Goal: Transaction & Acquisition: Purchase product/service

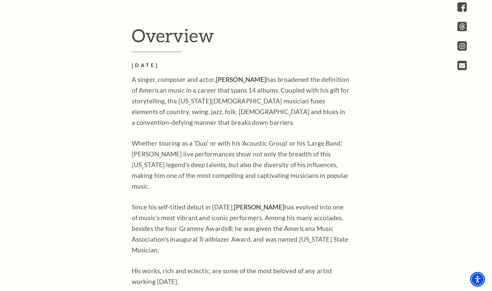
scroll to position [376, 0]
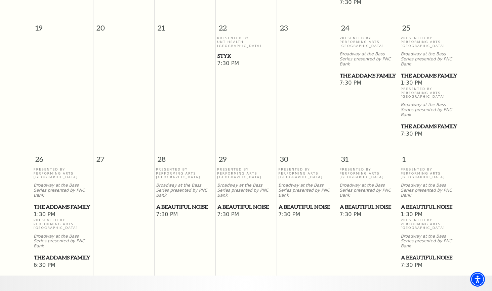
scroll to position [427, 0]
click at [167, 202] on span "A Beautiful Noise" at bounding box center [184, 206] width 57 height 8
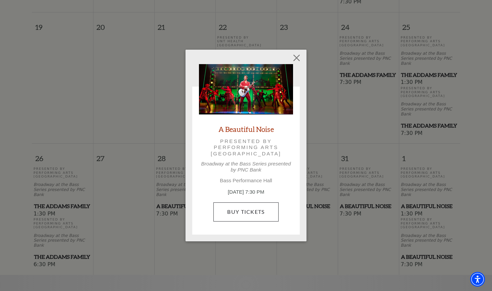
click at [231, 211] on link "Buy Tickets" at bounding box center [245, 212] width 65 height 19
click at [298, 59] on button "Close" at bounding box center [296, 58] width 13 height 13
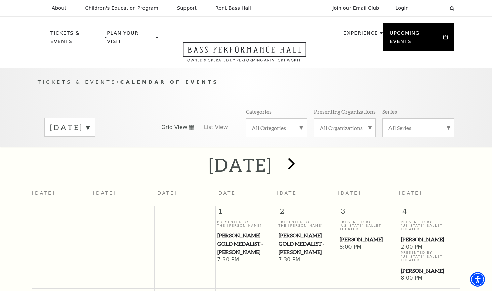
scroll to position [0, 0]
click at [301, 157] on span "next" at bounding box center [291, 163] width 19 height 19
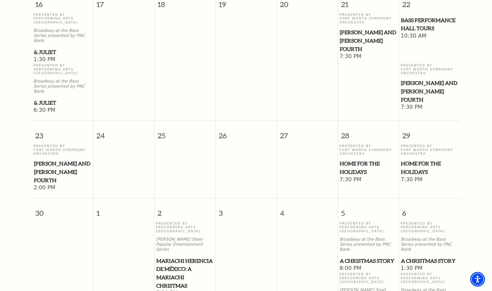
scroll to position [602, 0]
click at [349, 159] on span "Home for the Holidays" at bounding box center [368, 167] width 57 height 16
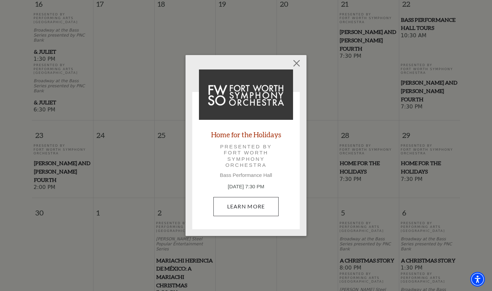
click at [246, 207] on link "Learn More" at bounding box center [246, 206] width 66 height 19
click at [297, 64] on button "Close" at bounding box center [296, 63] width 13 height 13
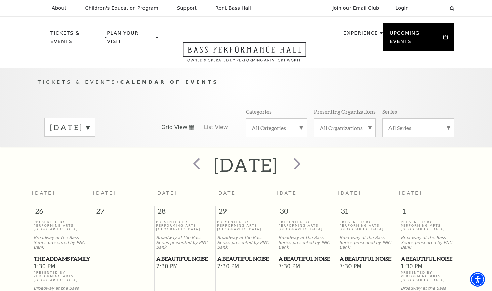
scroll to position [0, 0]
click at [187, 159] on span "prev" at bounding box center [196, 163] width 19 height 19
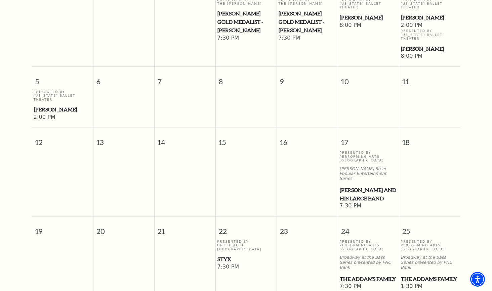
scroll to position [262, 0]
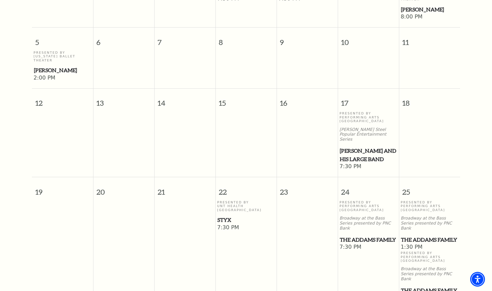
click at [353, 147] on span "[PERSON_NAME] and his Large Band" at bounding box center [368, 155] width 57 height 16
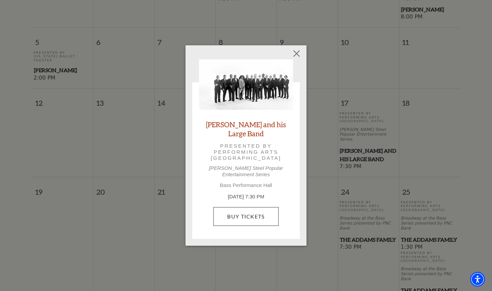
click at [253, 212] on link "Buy Tickets" at bounding box center [245, 216] width 65 height 19
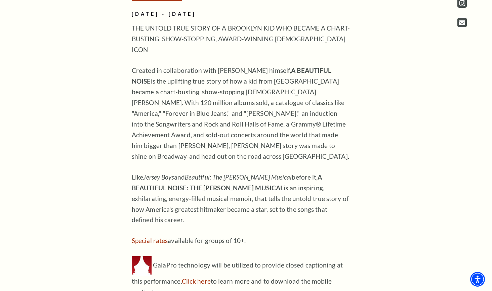
scroll to position [524, 0]
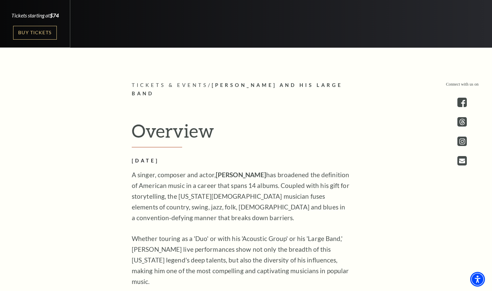
scroll to position [281, 0]
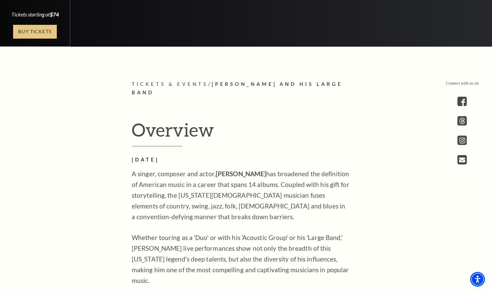
click at [40, 31] on link "Buy Tickets" at bounding box center [35, 32] width 44 height 14
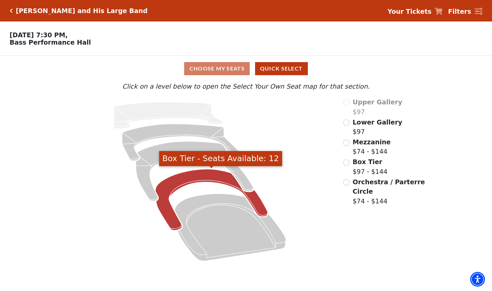
click at [191, 178] on icon "Box Tier - Seats Available: 12" at bounding box center [212, 199] width 112 height 61
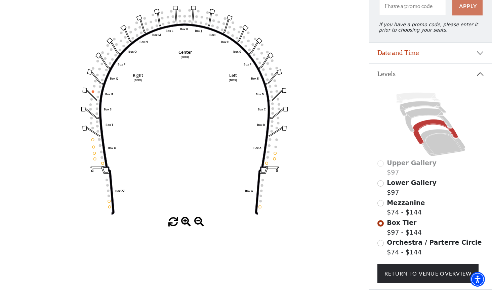
scroll to position [79, 0]
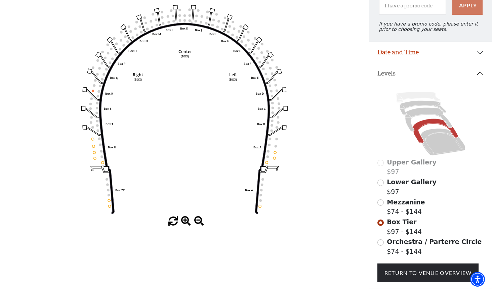
click at [383, 203] on input "Mezzanine$74 - $144\a" at bounding box center [380, 203] width 6 height 6
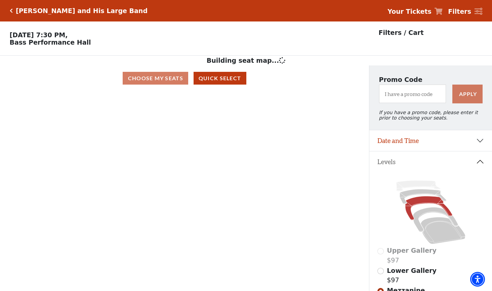
scroll to position [31, 0]
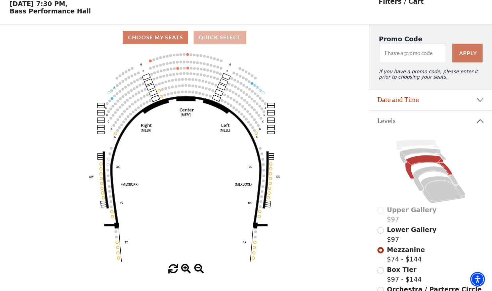
click at [224, 40] on button "Quick Select" at bounding box center [220, 37] width 53 height 13
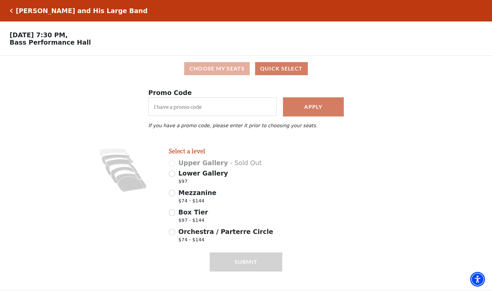
click at [219, 69] on button "Choose My Seats" at bounding box center [217, 68] width 66 height 13
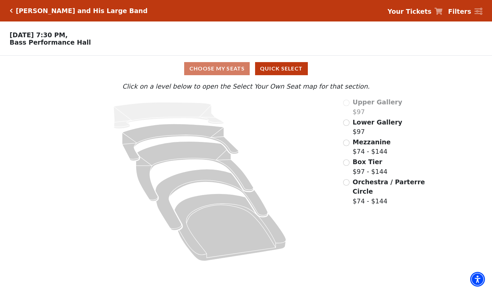
click at [348, 122] on input "Lower Gallery$97\a" at bounding box center [346, 123] width 6 height 6
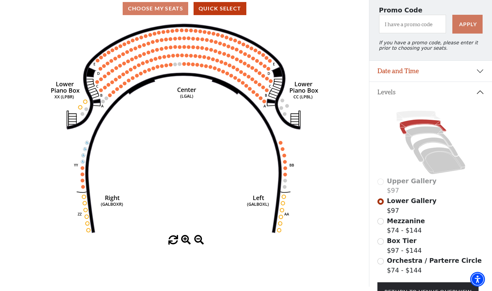
scroll to position [60, 0]
click at [382, 222] on input "Mezzanine$74 - $144\a" at bounding box center [380, 222] width 6 height 6
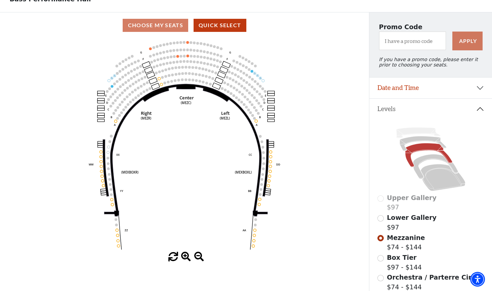
scroll to position [50, 0]
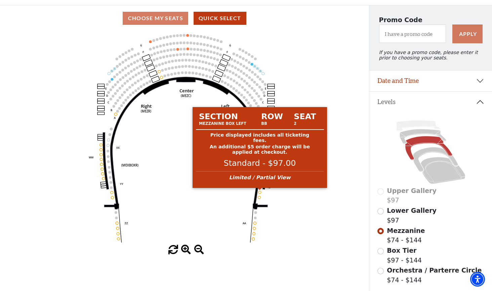
click at [260, 192] on circle at bounding box center [259, 192] width 3 height 3
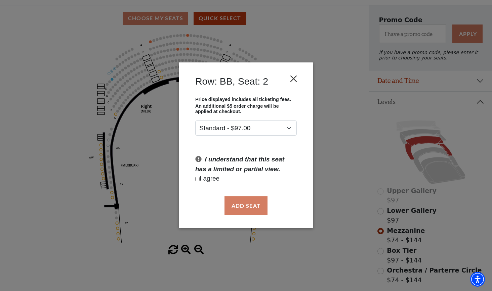
click at [294, 81] on button "Close" at bounding box center [293, 79] width 13 height 13
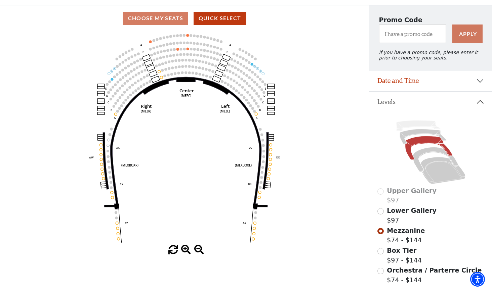
click at [382, 251] on input "Box Tier$97 - $144\a" at bounding box center [380, 251] width 6 height 6
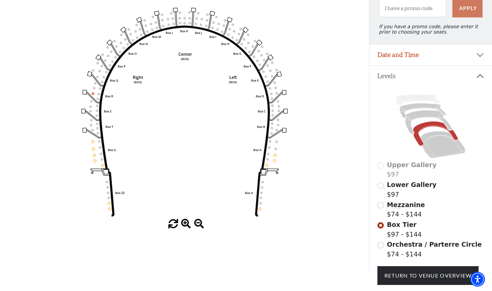
scroll to position [76, 0]
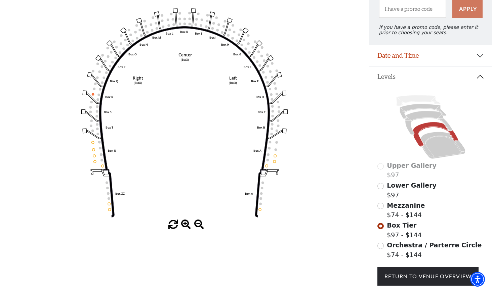
click at [383, 246] on input "Orchestra / Parterre Circle$74 - $144\a" at bounding box center [380, 246] width 6 height 6
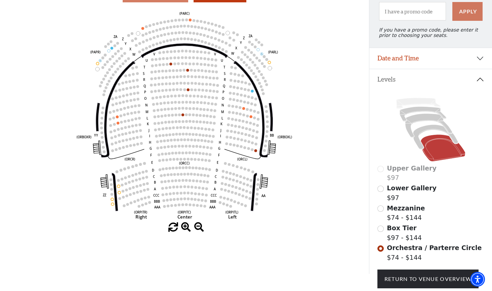
scroll to position [71, 0]
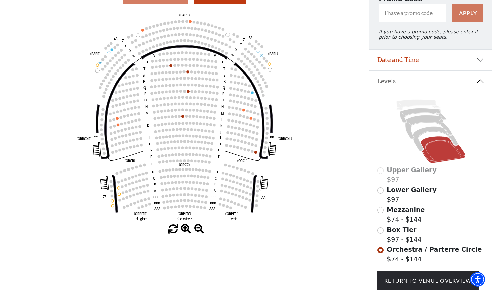
click at [381, 230] on input "Box Tier$97 - $144\a" at bounding box center [380, 231] width 6 height 6
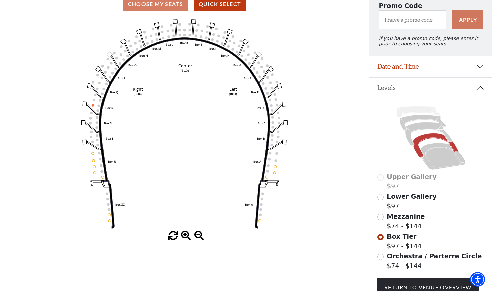
scroll to position [65, 0]
click at [382, 217] on input "Mezzanine$74 - $144\a" at bounding box center [380, 217] width 6 height 6
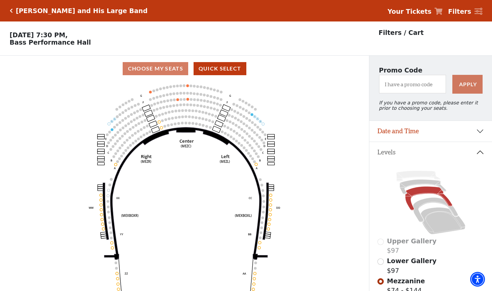
scroll to position [31, 0]
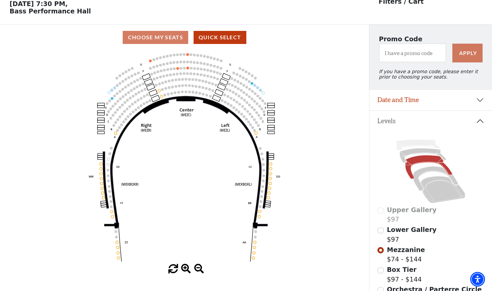
click at [380, 232] on input "Lower Gallery$97\a" at bounding box center [380, 231] width 6 height 6
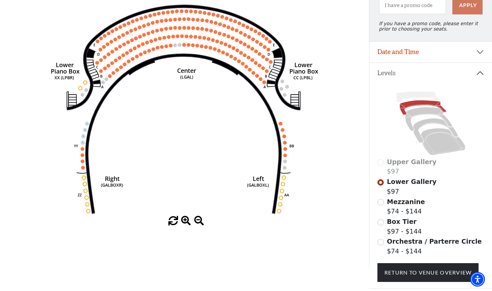
scroll to position [91, 0]
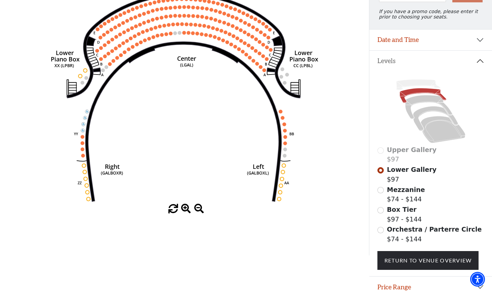
click at [381, 229] on input "Orchestra / Parterre Circle$74 - $144\a" at bounding box center [380, 230] width 6 height 6
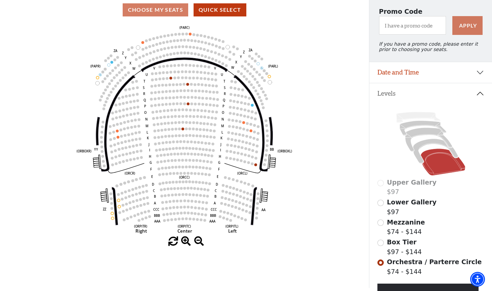
scroll to position [57, 0]
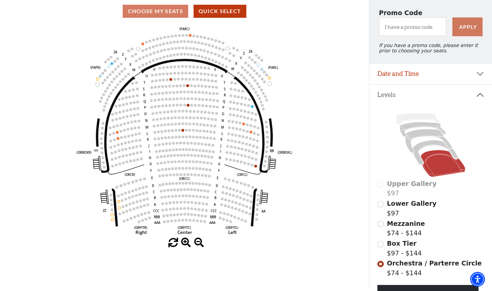
click at [381, 244] on input "Box Tier$97 - $144\a" at bounding box center [380, 244] width 6 height 6
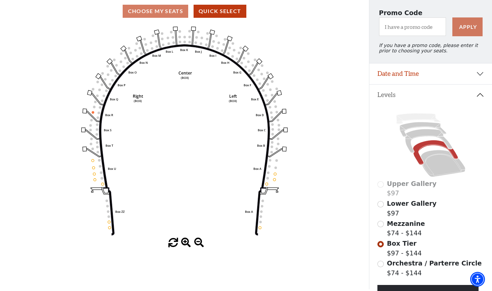
click at [382, 224] on input "Mezzanine$74 - $144\a" at bounding box center [380, 224] width 6 height 6
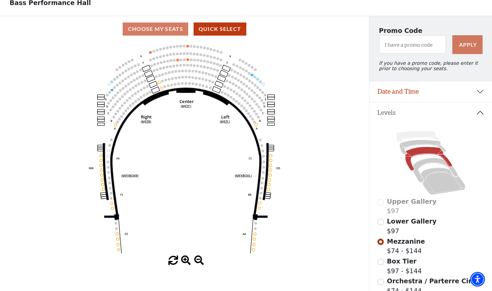
scroll to position [41, 0]
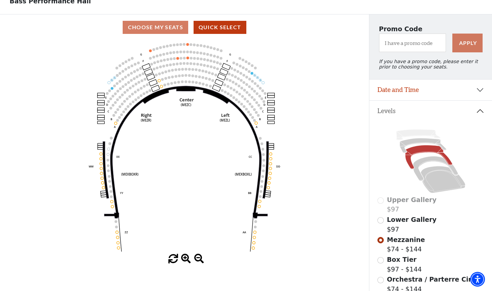
click at [381, 221] on input "Lower Gallery$97\a" at bounding box center [380, 220] width 6 height 6
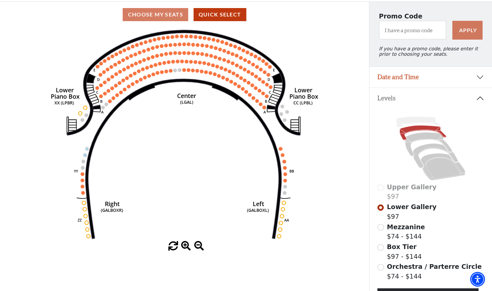
scroll to position [58, 0]
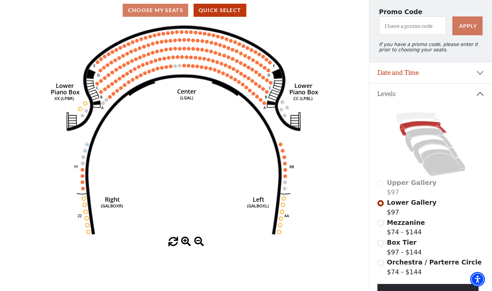
click at [382, 261] on input "Orchestra / Parterre Circle$74 - $144\a" at bounding box center [380, 263] width 6 height 6
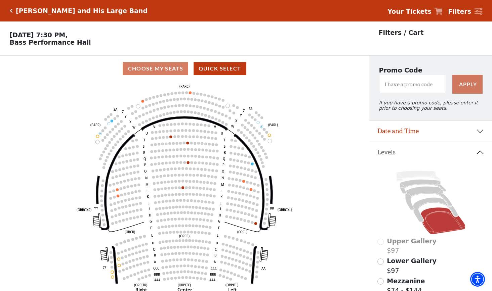
scroll to position [31, 0]
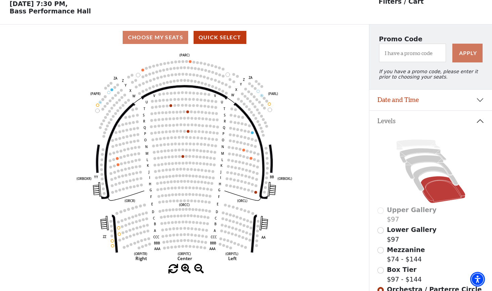
click at [380, 271] on input "Box Tier$97 - $144\a" at bounding box center [380, 271] width 6 height 6
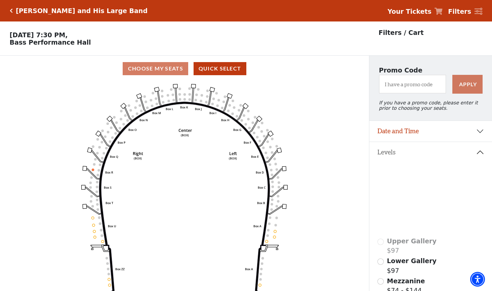
scroll to position [0, 0]
click at [478, 14] on icon at bounding box center [479, 11] width 8 height 7
click at [478, 18] on div "Lyle Lovett and His Large Band Your Tickets Filters" at bounding box center [246, 11] width 492 height 22
click at [478, 12] on icon at bounding box center [479, 11] width 8 height 7
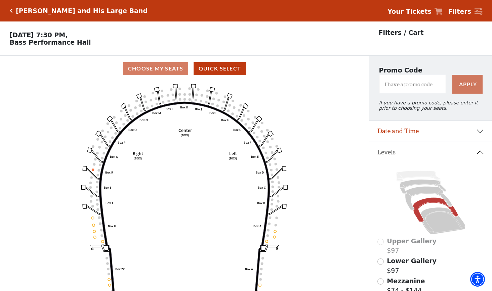
click at [392, 131] on button "Date and Time" at bounding box center [430, 131] width 123 height 21
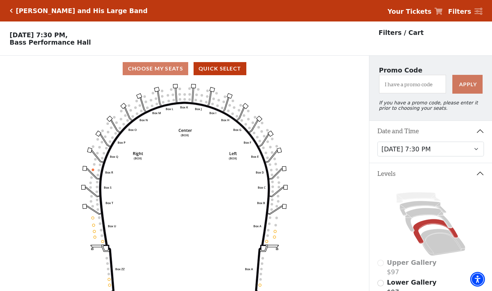
click at [392, 131] on button "Date and Time" at bounding box center [430, 131] width 123 height 21
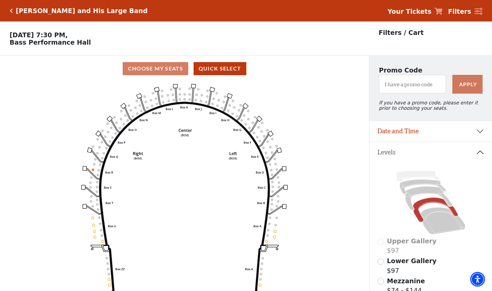
click at [11, 11] on icon "Click here to go back to filters" at bounding box center [11, 10] width 3 height 5
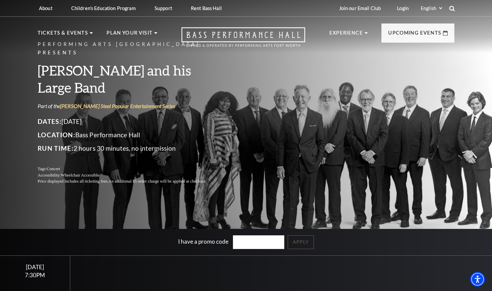
click at [452, 9] on icon at bounding box center [452, 8] width 6 height 6
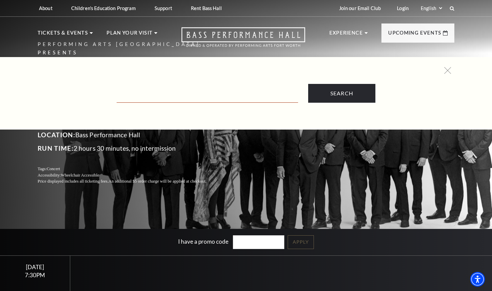
click at [166, 94] on input "Text field" at bounding box center [208, 96] width 182 height 14
type input "theater seating"
click at [342, 93] on input "Search" at bounding box center [341, 93] width 67 height 19
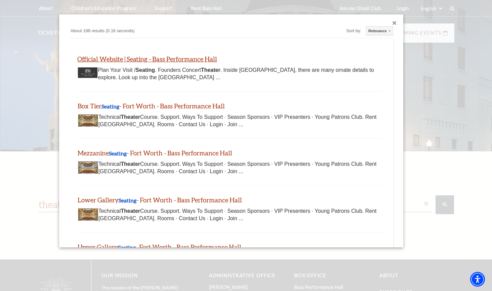
click at [150, 59] on link "Official Website | Seating - Bass Performance Hall" at bounding box center [147, 59] width 140 height 8
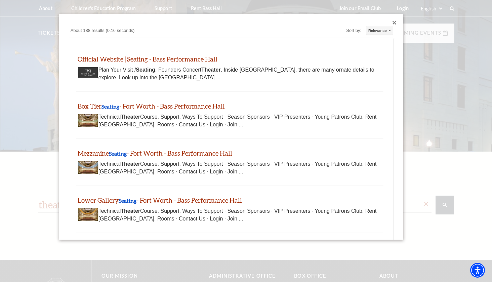
click at [395, 21] on div "Close dialog" at bounding box center [395, 23] width 4 height 4
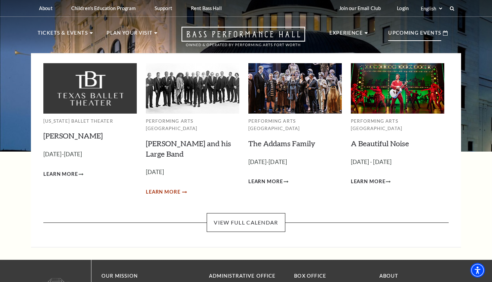
click at [165, 188] on span "Learn More" at bounding box center [163, 192] width 35 height 8
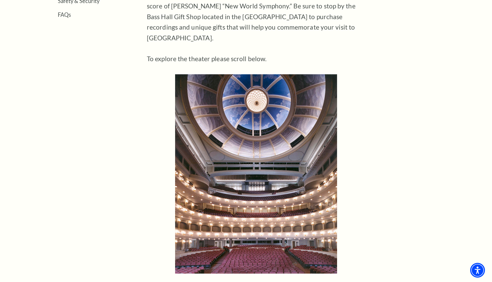
scroll to position [336, 0]
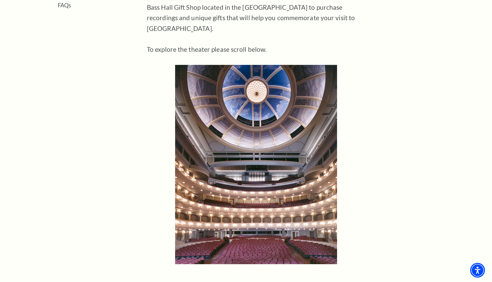
click at [285, 233] on img at bounding box center [256, 164] width 162 height 199
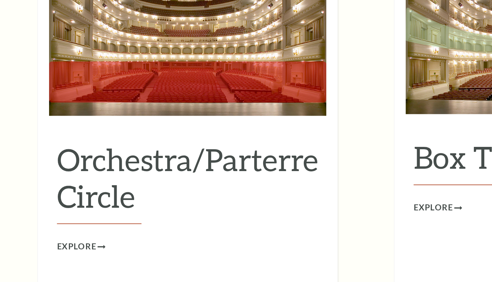
scroll to position [563, 0]
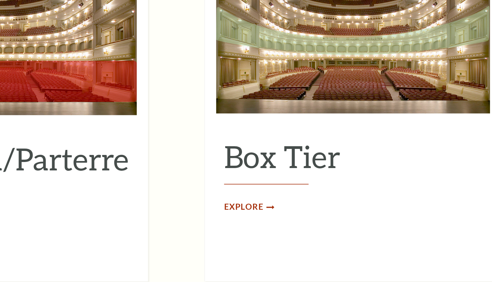
click at [276, 233] on span "Explore" at bounding box center [288, 237] width 24 height 8
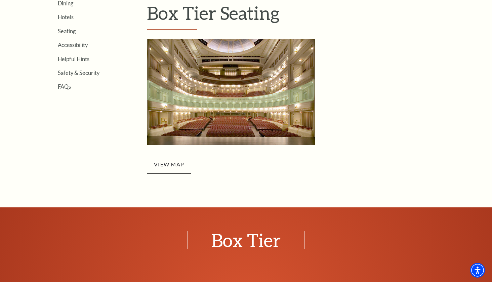
scroll to position [215, 0]
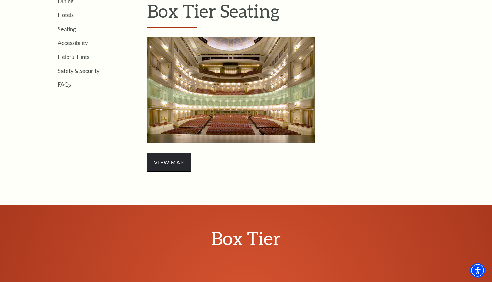
click at [182, 162] on span "view map" at bounding box center [169, 162] width 44 height 19
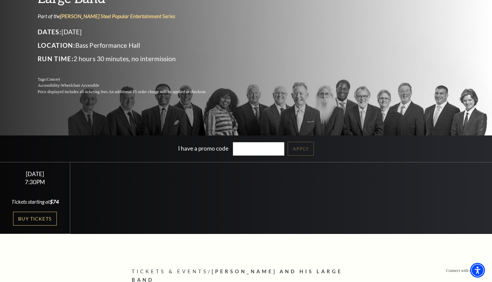
scroll to position [105, 0]
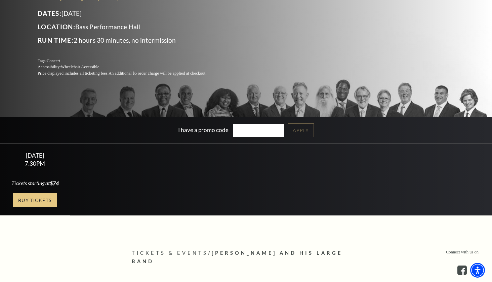
click at [34, 196] on link "Buy Tickets" at bounding box center [35, 200] width 44 height 14
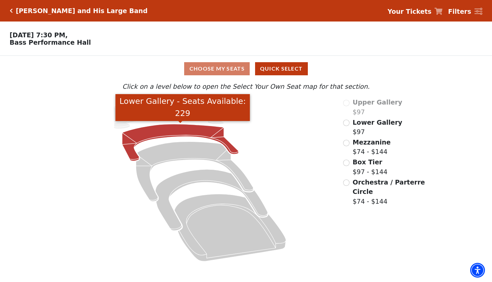
click at [186, 131] on icon "Lower Gallery - Seats Available: 229" at bounding box center [180, 142] width 116 height 37
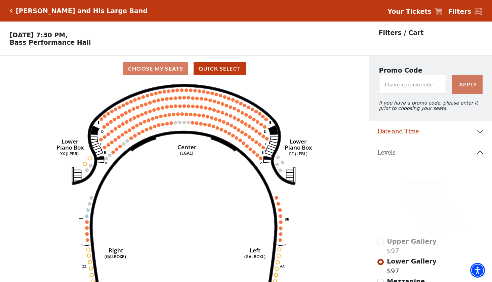
scroll to position [31, 0]
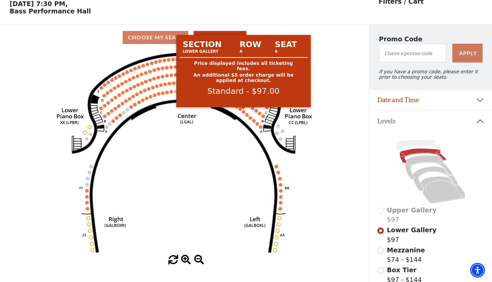
click at [245, 108] on div at bounding box center [243, 108] width 5 height 3
click at [242, 111] on circle at bounding box center [243, 111] width 3 height 3
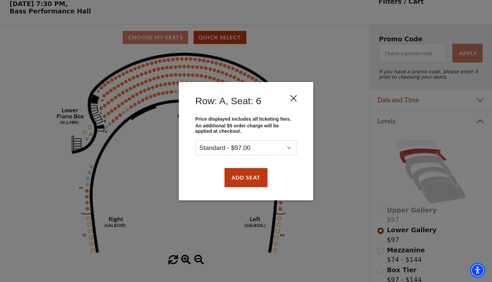
click at [297, 98] on button "Close" at bounding box center [293, 98] width 13 height 13
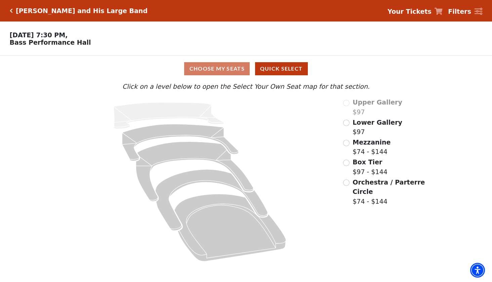
click at [346, 123] on input "Lower Gallery$97\a" at bounding box center [346, 123] width 6 height 6
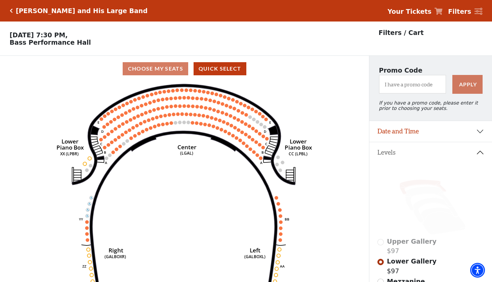
scroll to position [31, 0]
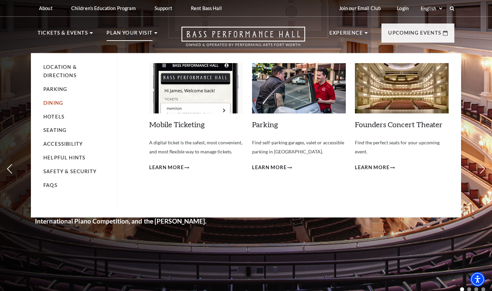
click at [55, 100] on link "Dining" at bounding box center [53, 103] width 20 height 6
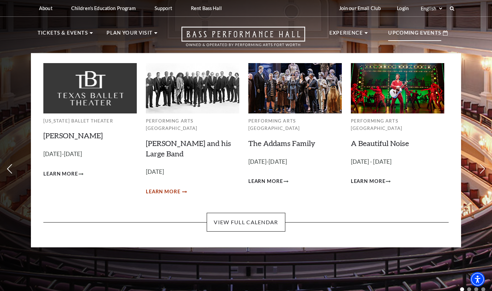
click at [160, 188] on span "Learn More" at bounding box center [163, 192] width 35 height 8
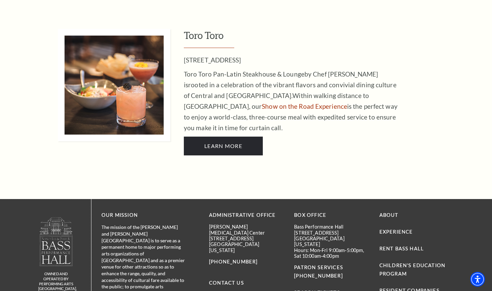
scroll to position [1474, 0]
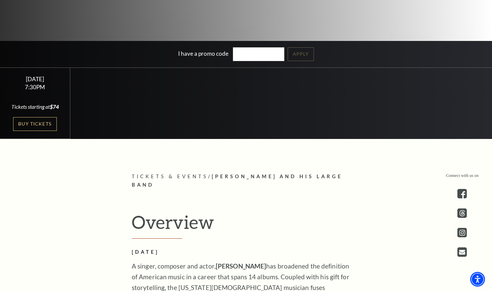
scroll to position [189, 0]
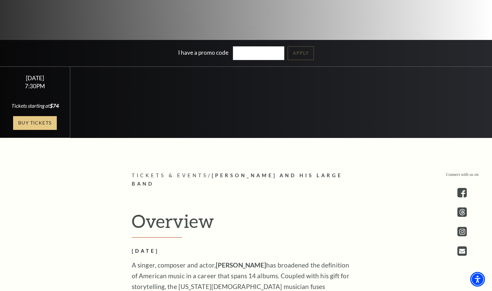
click at [43, 120] on link "Buy Tickets" at bounding box center [35, 123] width 44 height 14
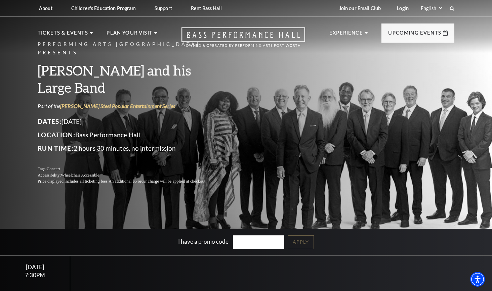
scroll to position [0, 0]
click at [453, 9] on icon at bounding box center [452, 8] width 6 height 6
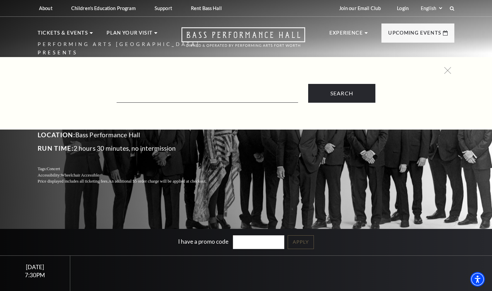
click at [134, 89] on form "Search" at bounding box center [246, 93] width 410 height 19
click at [135, 95] on input "Text field" at bounding box center [208, 96] width 182 height 14
type input "seating chart"
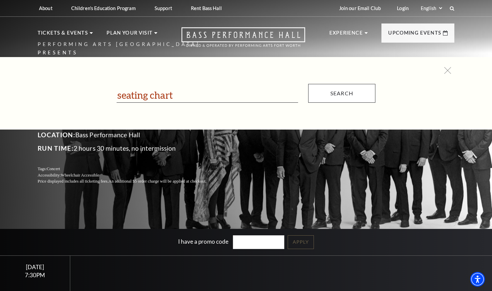
click at [348, 94] on input "Search" at bounding box center [341, 93] width 67 height 19
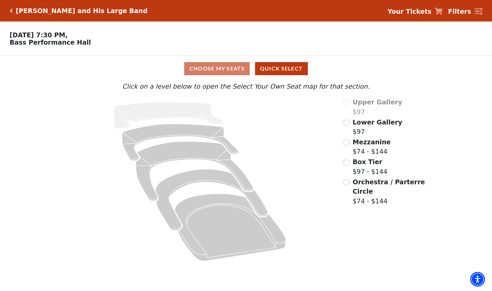
click at [348, 121] on input "Lower Gallery$97\a" at bounding box center [346, 123] width 6 height 6
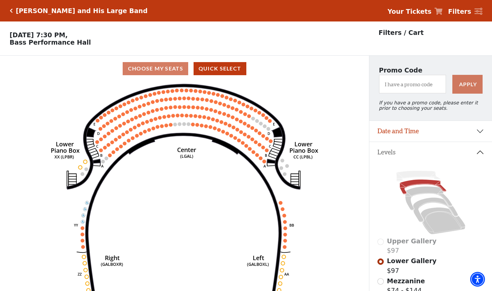
scroll to position [31, 0]
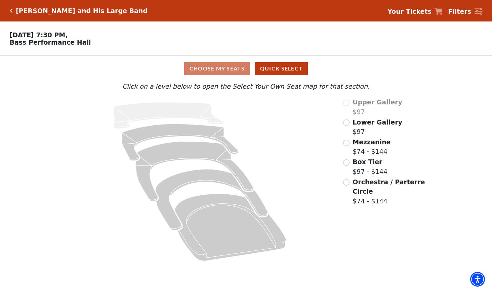
click at [347, 181] on input "Orchestra / Parterre Circle$74 - $144\a" at bounding box center [346, 183] width 6 height 6
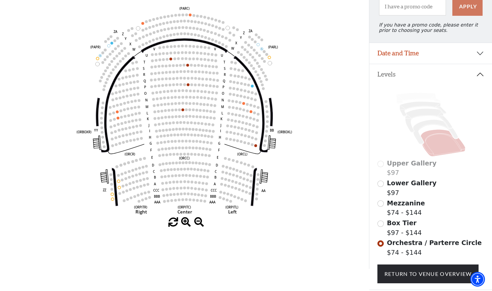
scroll to position [83, 0]
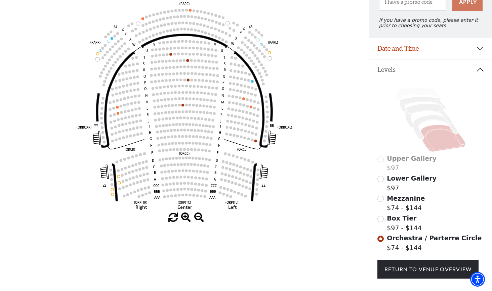
click at [382, 220] on input "Box Tier$97 - $144\a" at bounding box center [380, 219] width 6 height 6
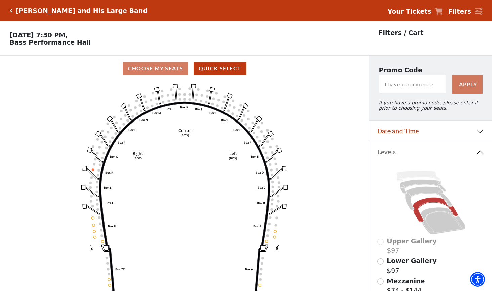
scroll to position [31, 0]
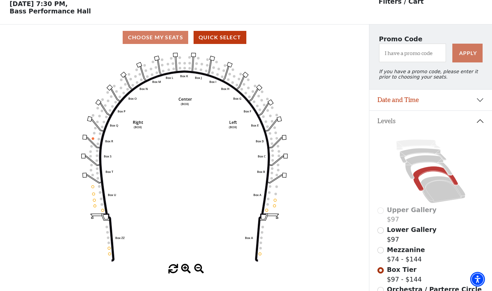
click at [383, 251] on input "Mezzanine$74 - $144\a" at bounding box center [380, 250] width 6 height 6
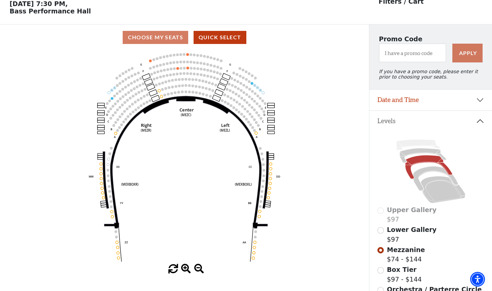
click at [382, 232] on input "Lower Gallery$97\a" at bounding box center [380, 231] width 6 height 6
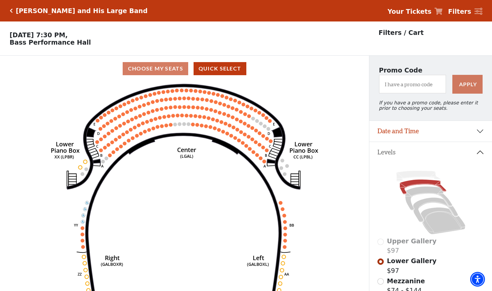
scroll to position [0, 0]
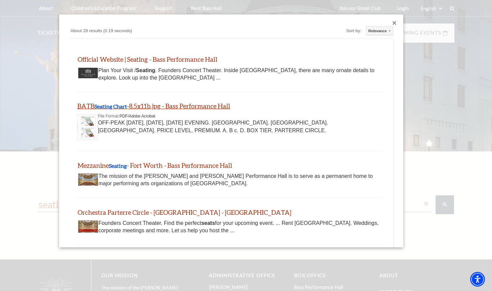
click at [113, 105] on b "Seating Chart" at bounding box center [110, 106] width 33 height 6
click at [145, 59] on link "Official Website | Seating - Bass Performance Hall" at bounding box center [147, 59] width 140 height 8
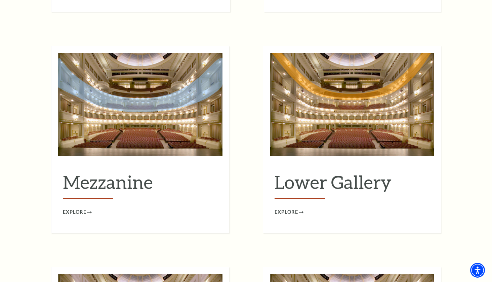
scroll to position [809, 0]
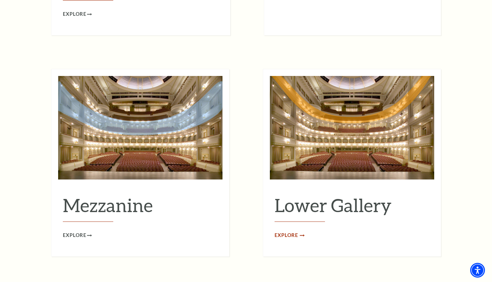
click at [290, 231] on span "Explore" at bounding box center [287, 235] width 24 height 8
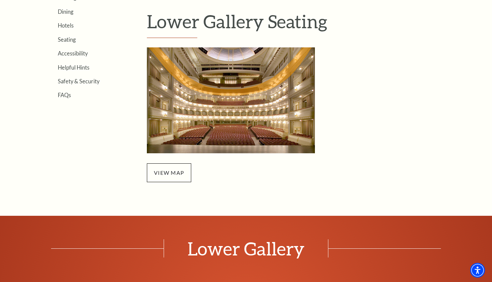
scroll to position [206, 0]
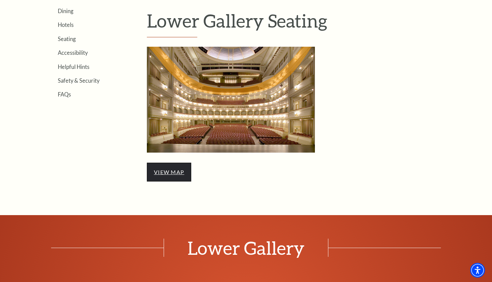
click at [175, 170] on link "view map" at bounding box center [169, 172] width 30 height 6
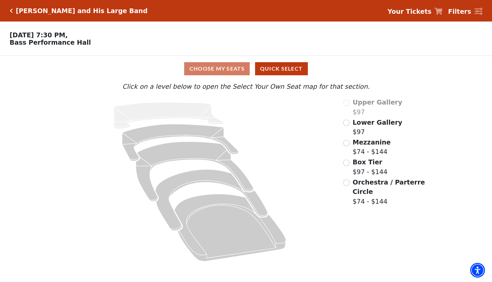
click at [348, 123] on input "Lower Gallery$97\a" at bounding box center [346, 123] width 6 height 6
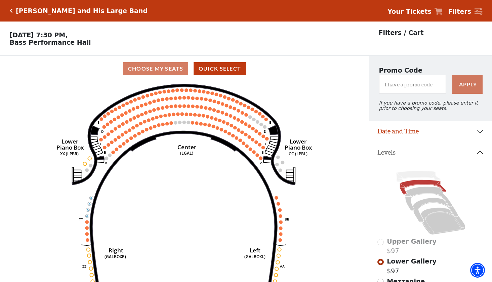
scroll to position [31, 0]
